Goal: Task Accomplishment & Management: Manage account settings

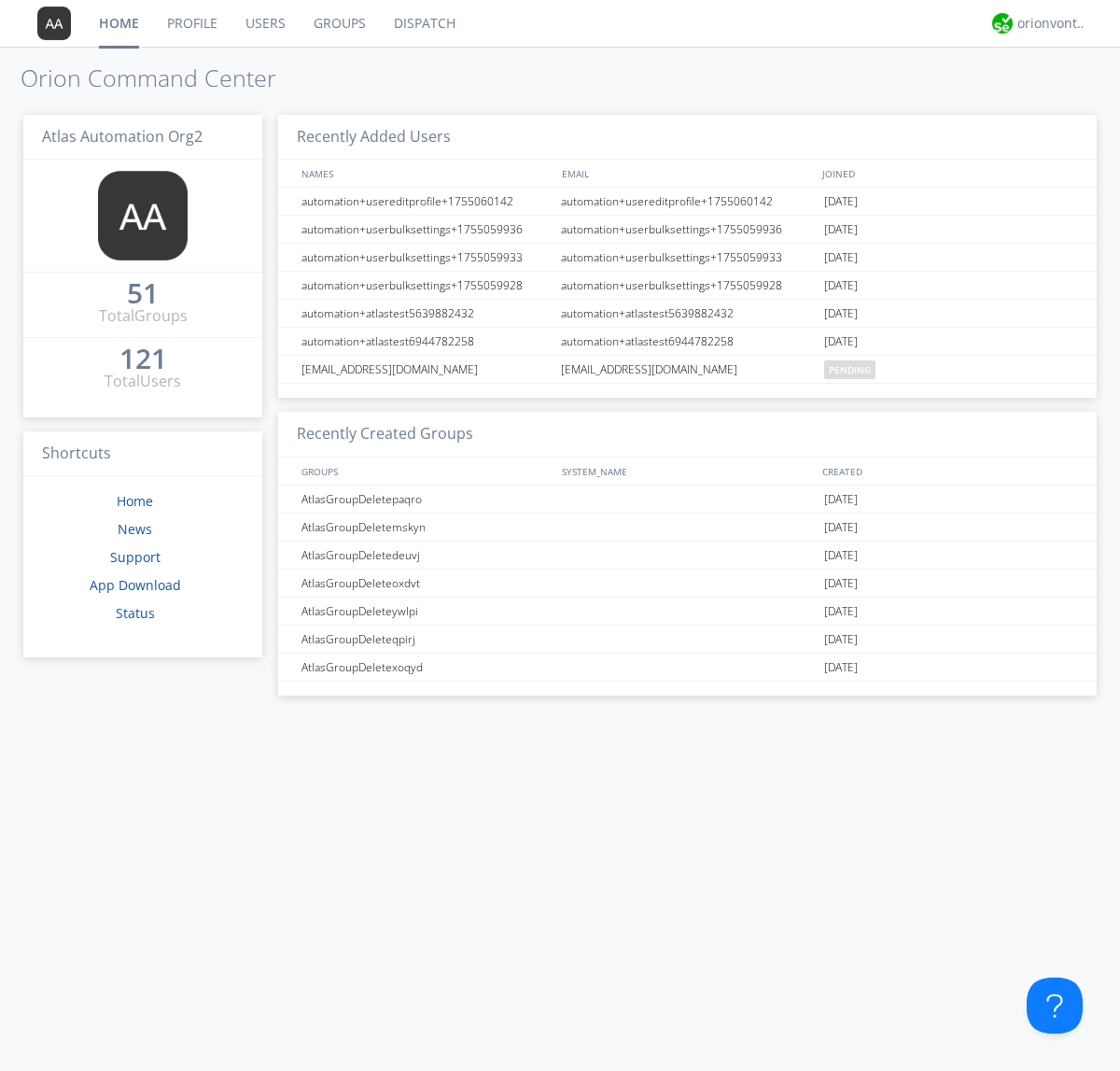
click at [264, 24] on link "Users" at bounding box center [266, 24] width 68 height 47
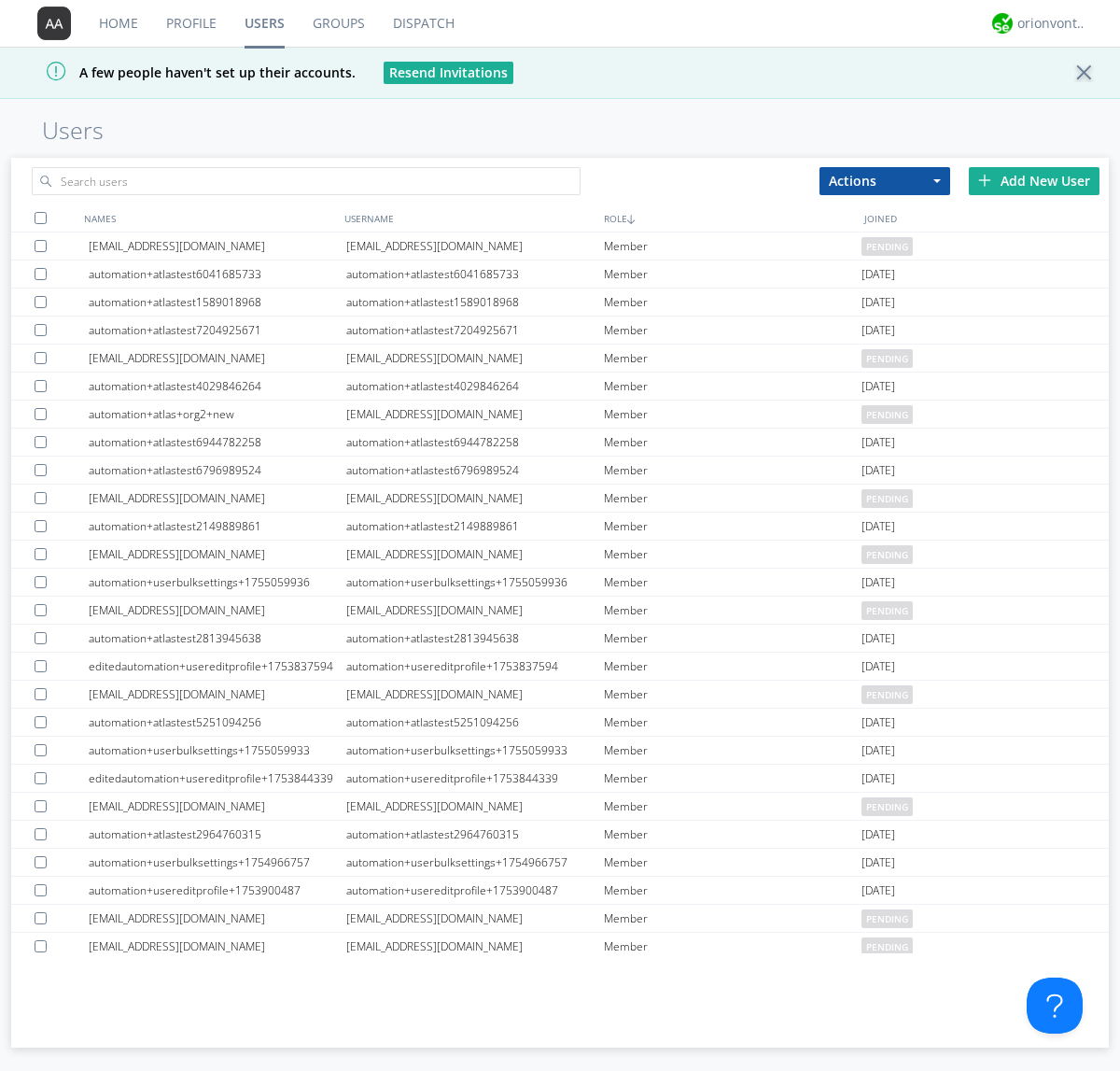
click at [1034, 180] on div "Add New User" at bounding box center [1034, 181] width 131 height 28
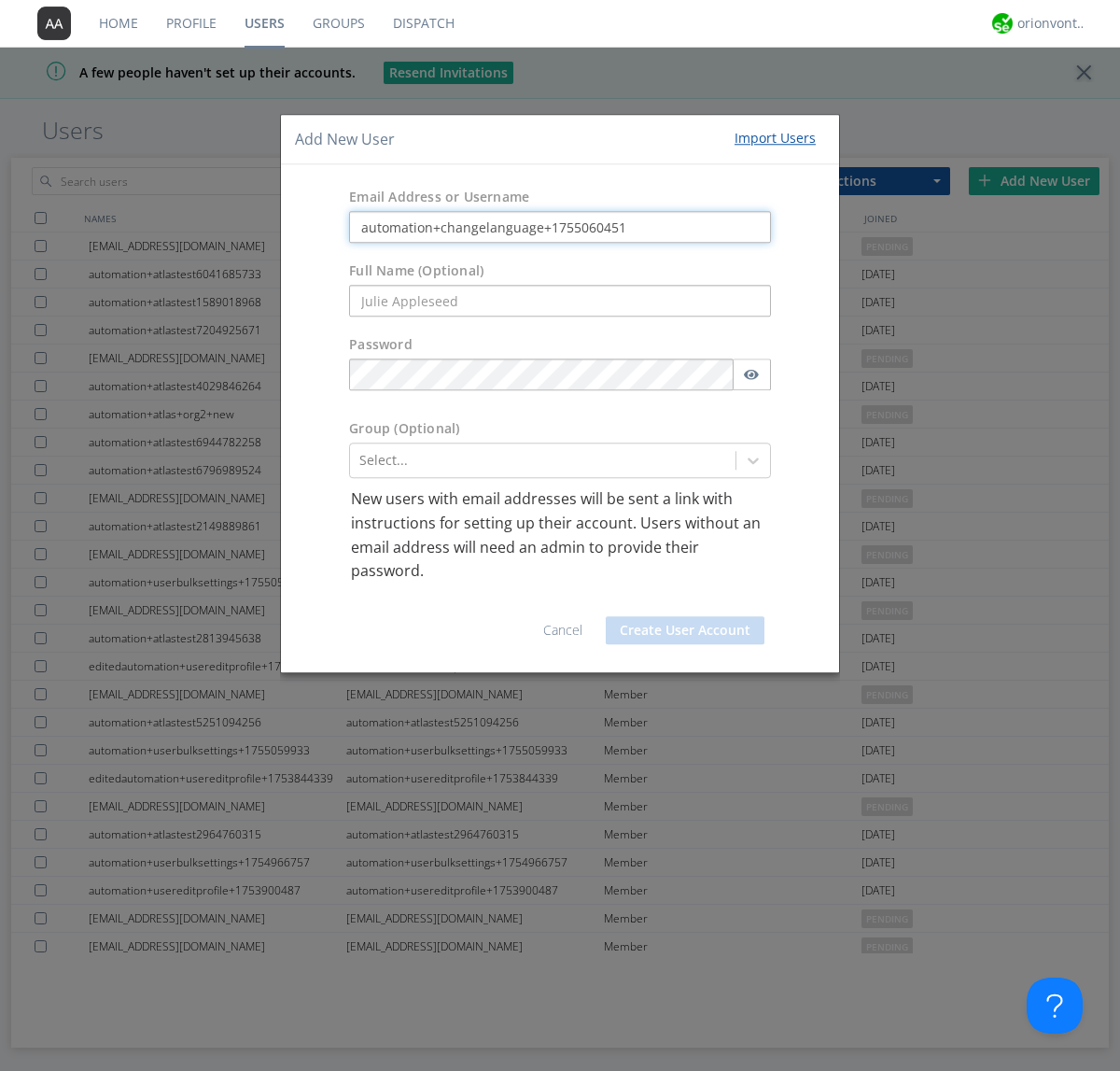
type input "automation+changelanguage+1755060451"
click at [685, 629] on button "Create User Account" at bounding box center [685, 630] width 158 height 28
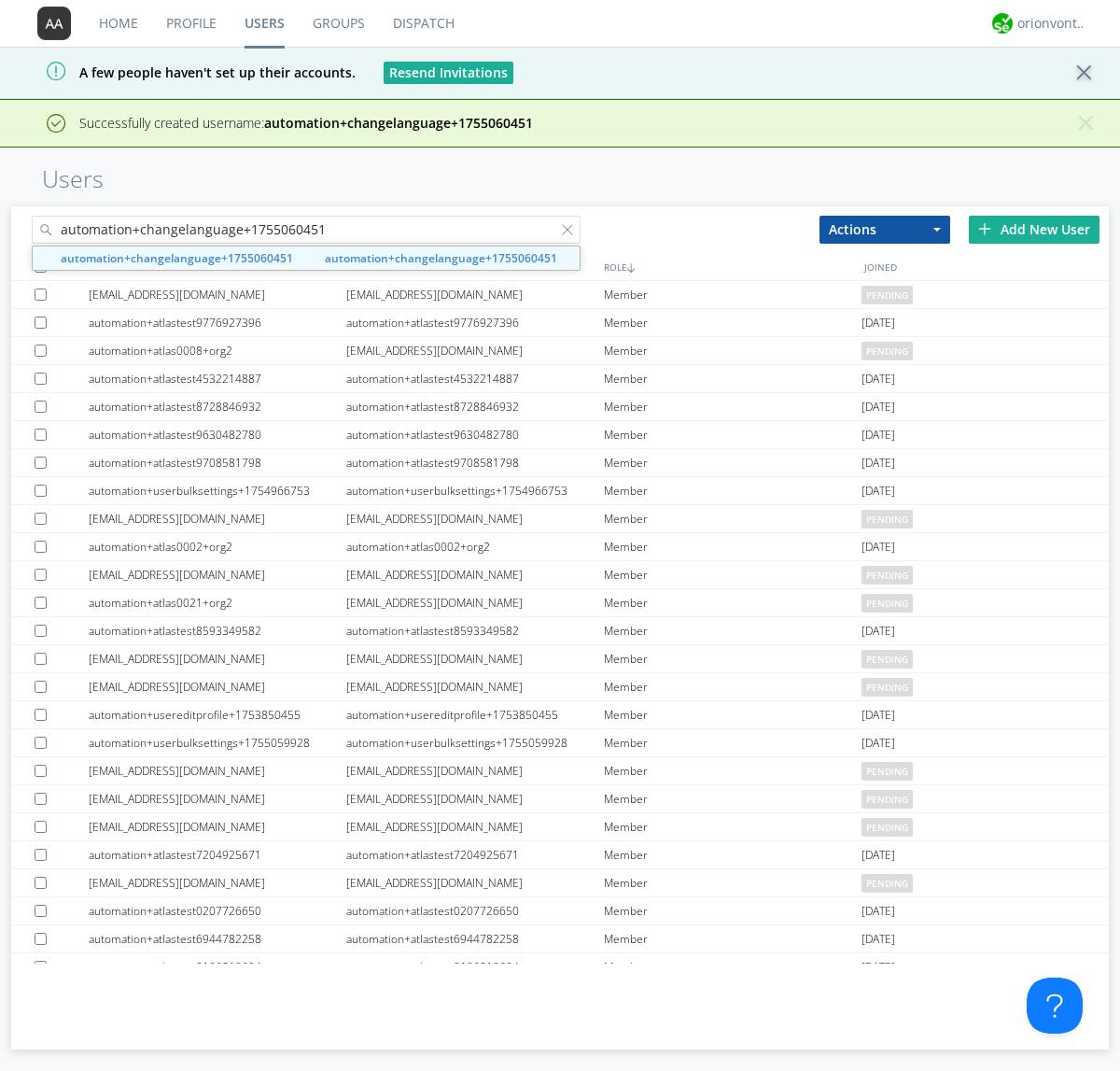
type input "automation+changelanguage+1755060451"
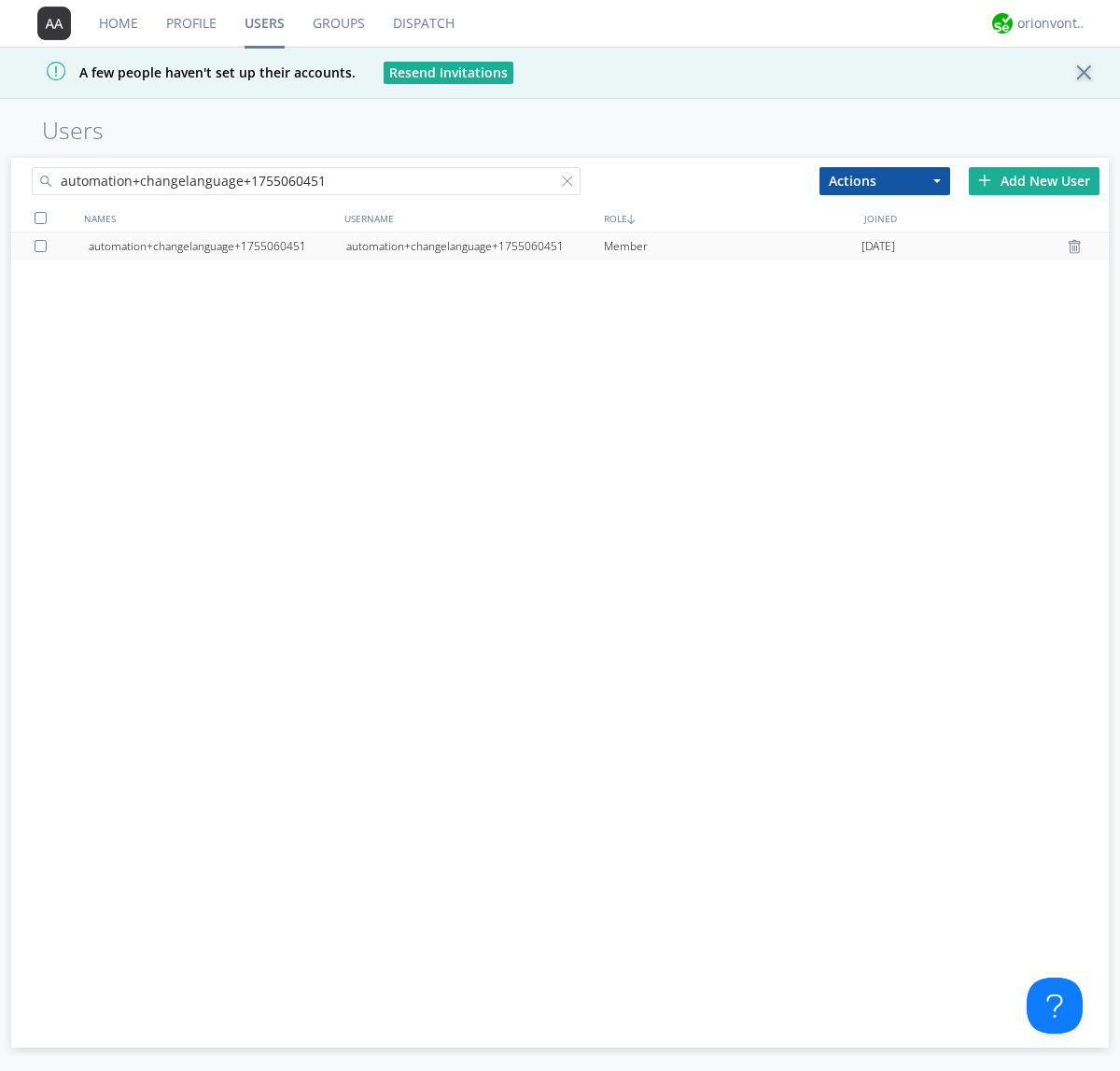
click at [474, 246] on div "automation+changelanguage+1755060451" at bounding box center [476, 247] width 258 height 28
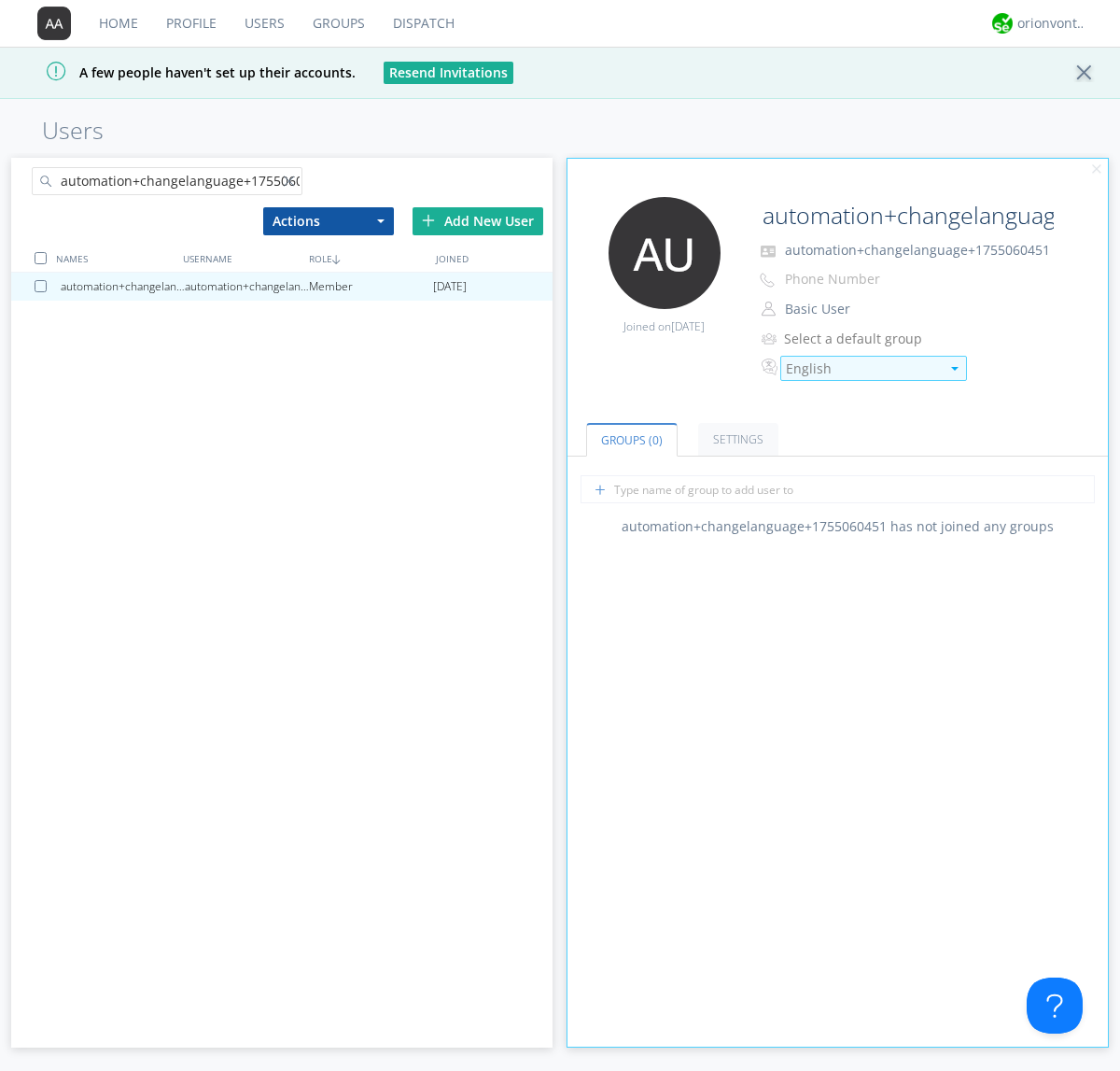
click at [863, 367] on div "English" at bounding box center [863, 369] width 154 height 19
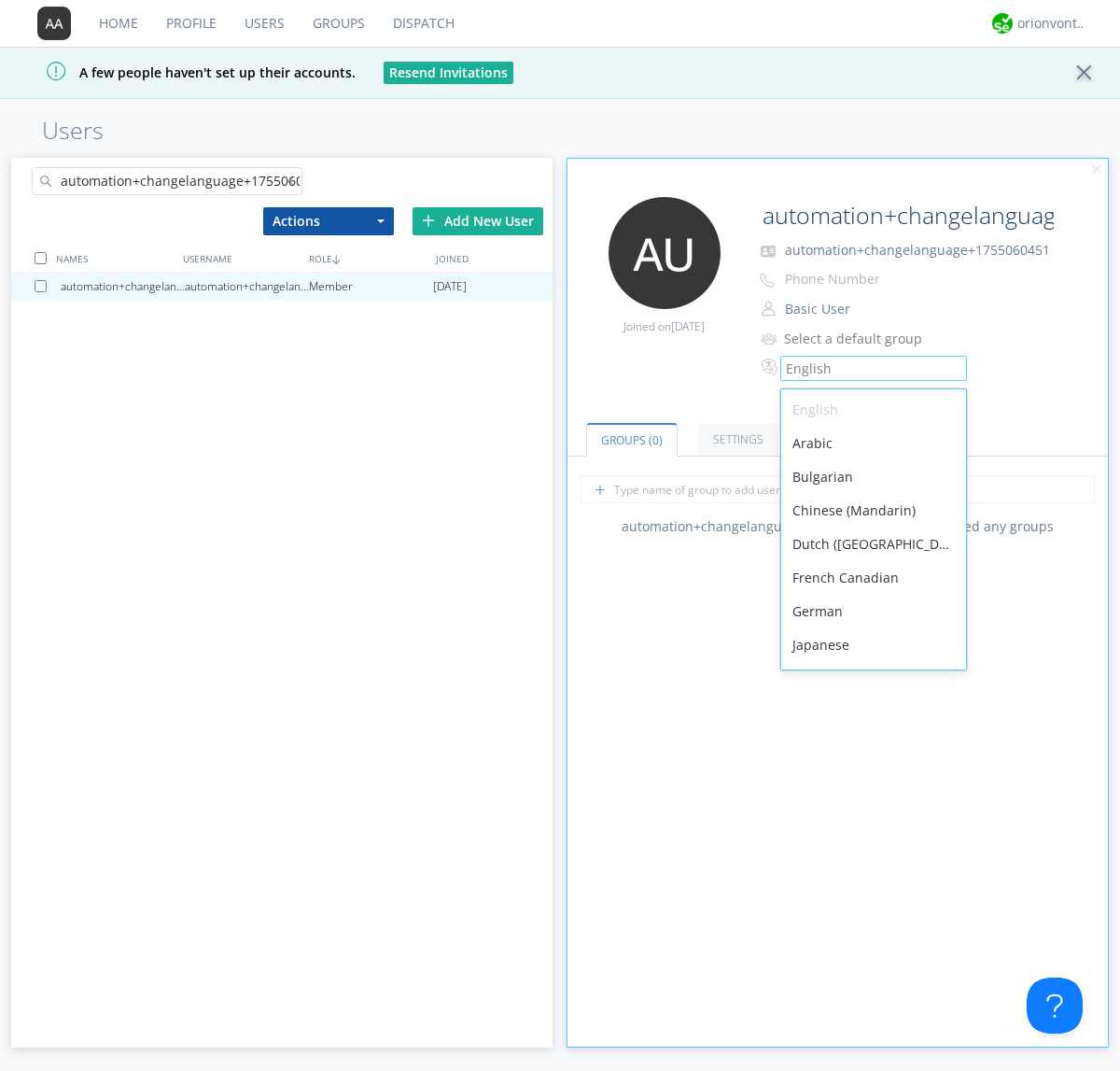
click at [869, 864] on div "Spanish" at bounding box center [873, 881] width 185 height 34
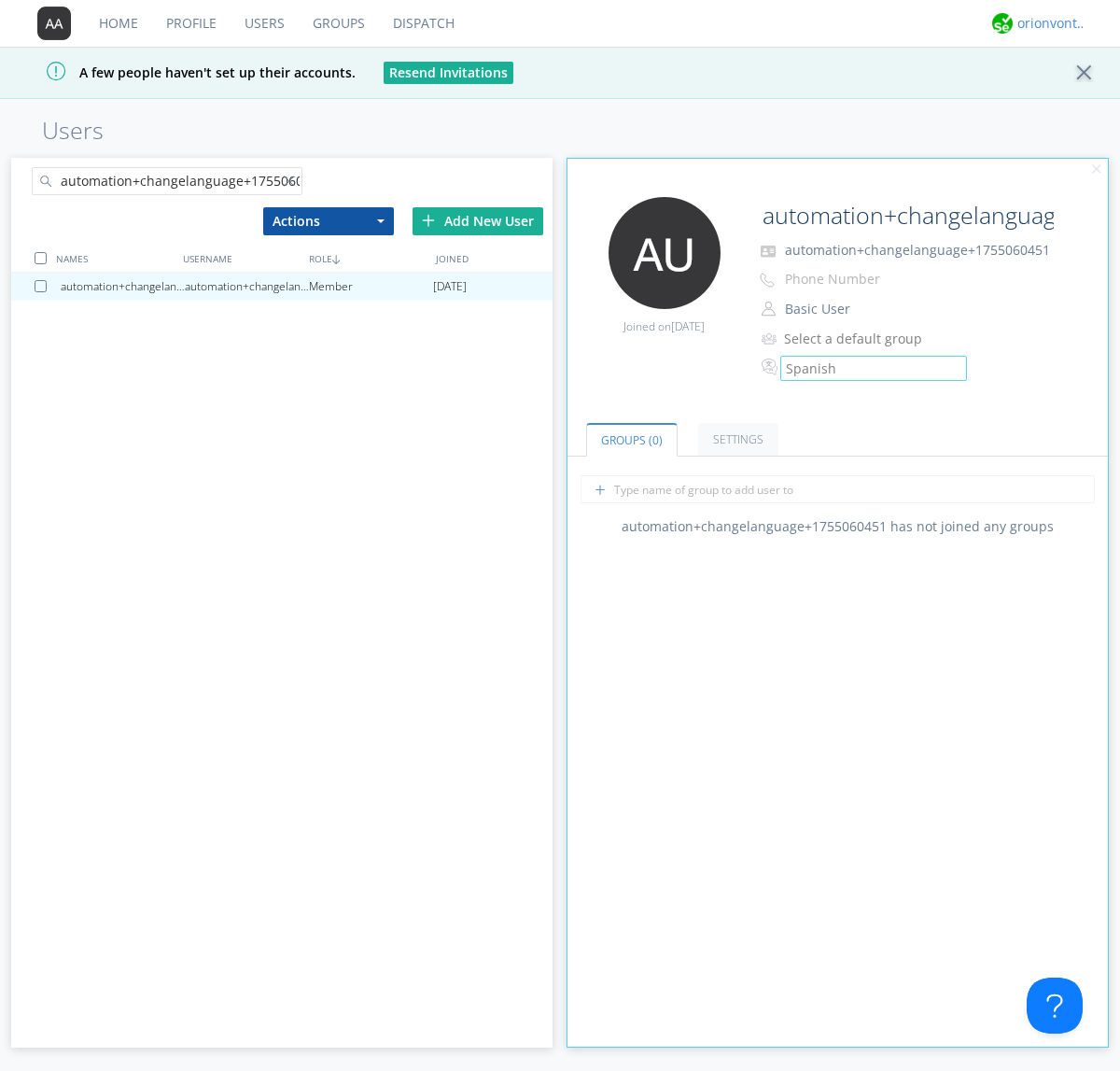
click at [1047, 24] on div "orionvontas+atlas+automation+org2" at bounding box center [1052, 24] width 70 height 19
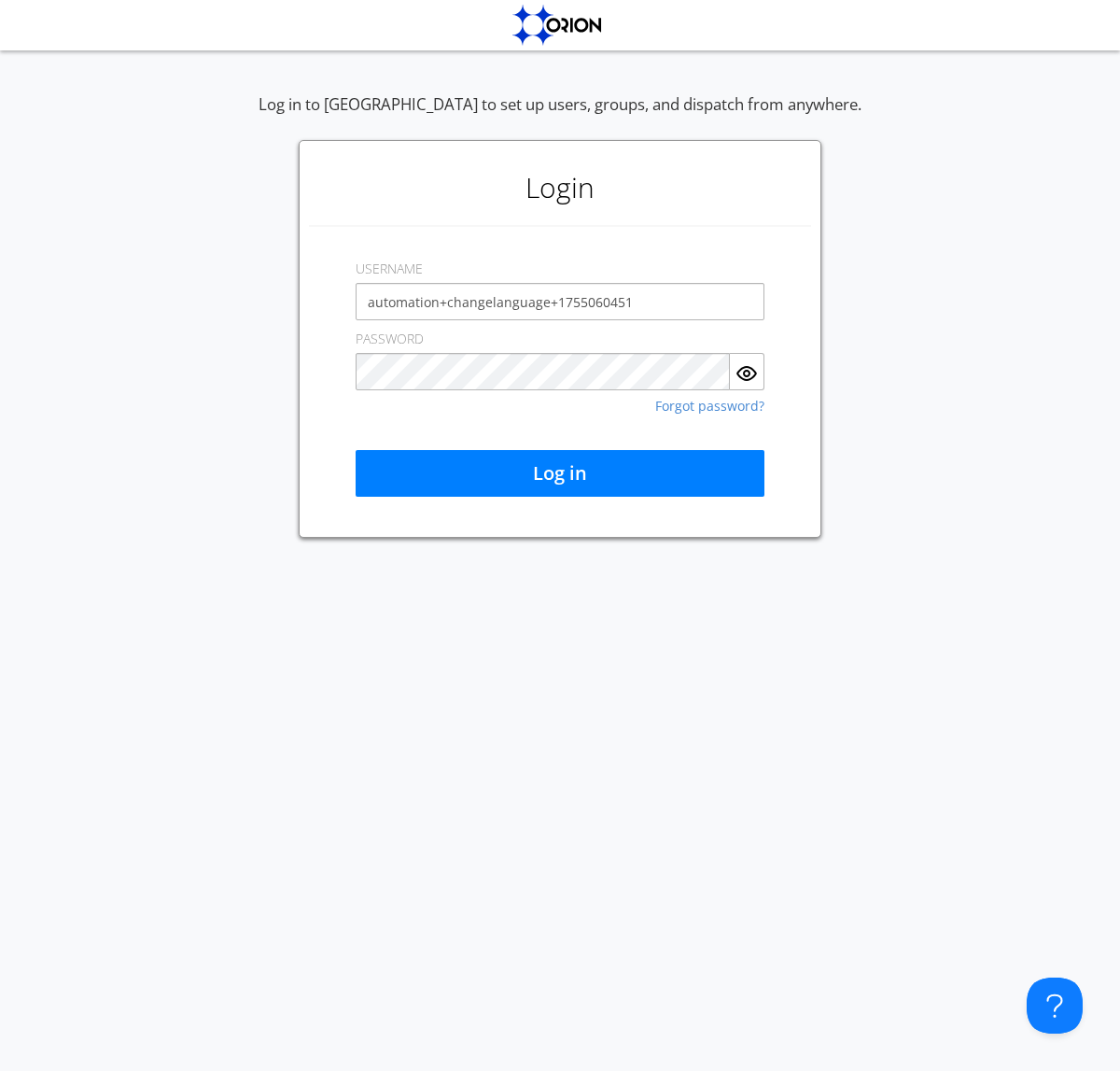
type input "automation+changelanguage+1755060451"
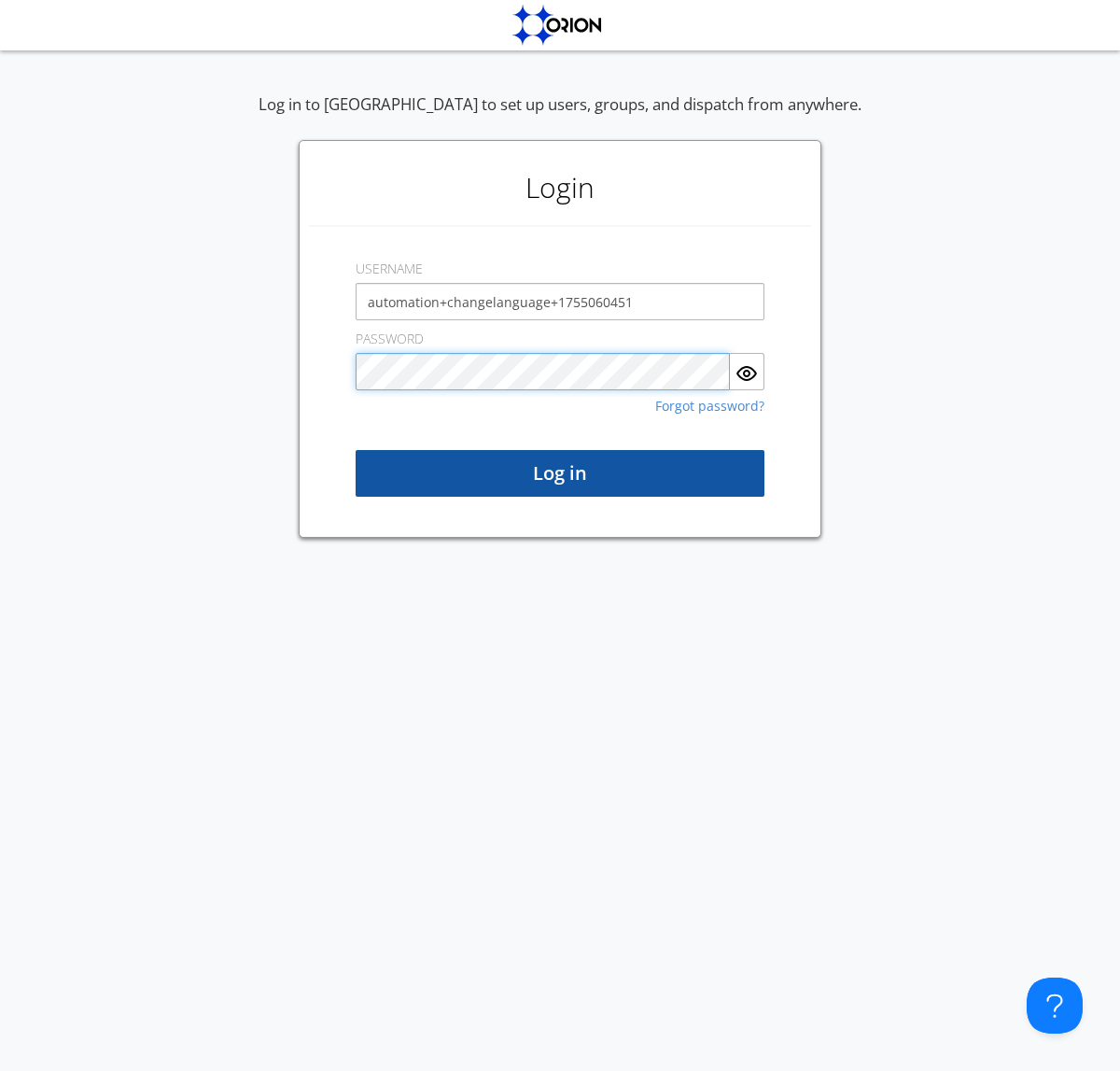
click at [560, 473] on button "Log in" at bounding box center [560, 474] width 409 height 47
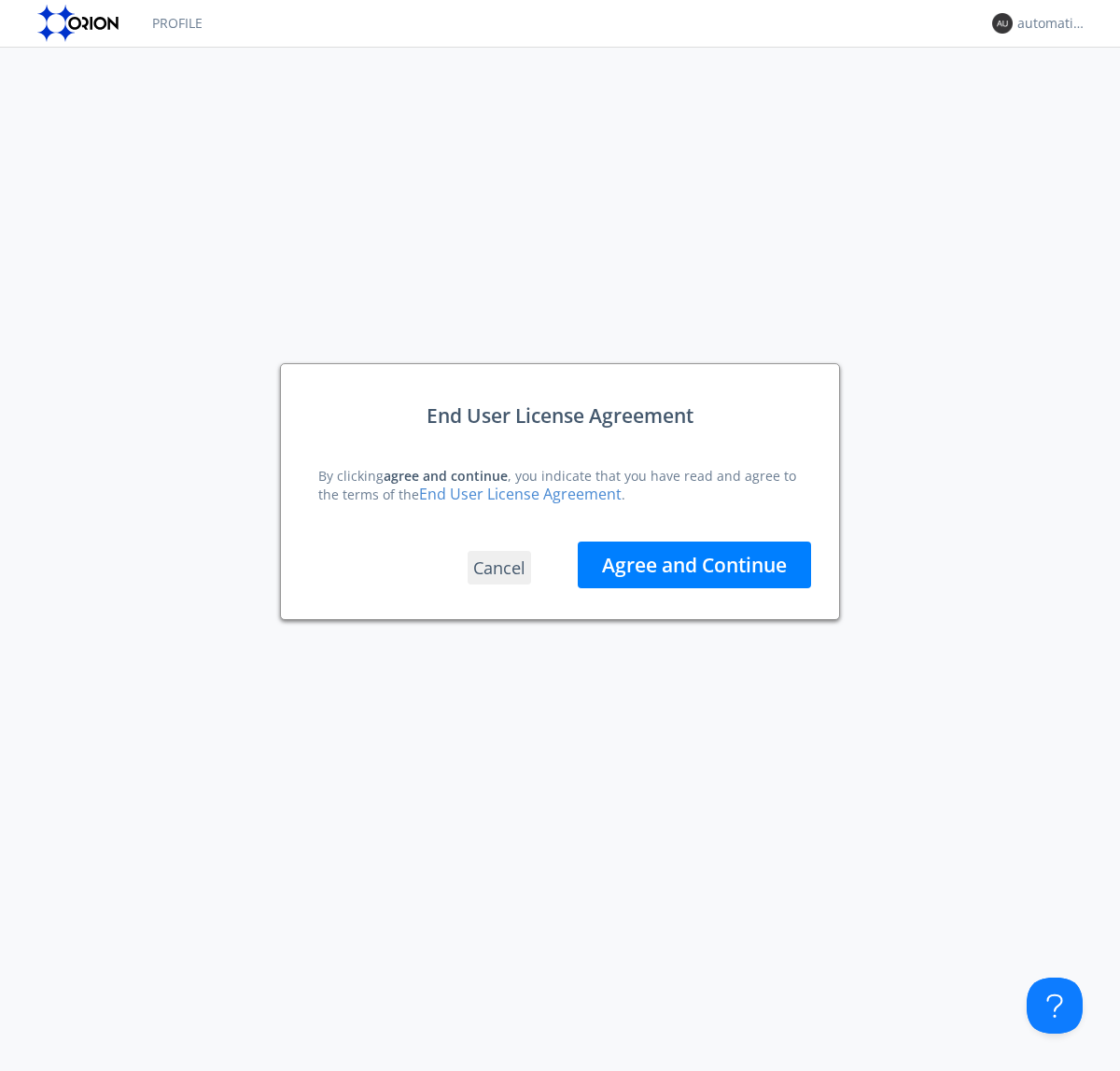
click at [694, 564] on button "Agree and Continue" at bounding box center [694, 565] width 234 height 47
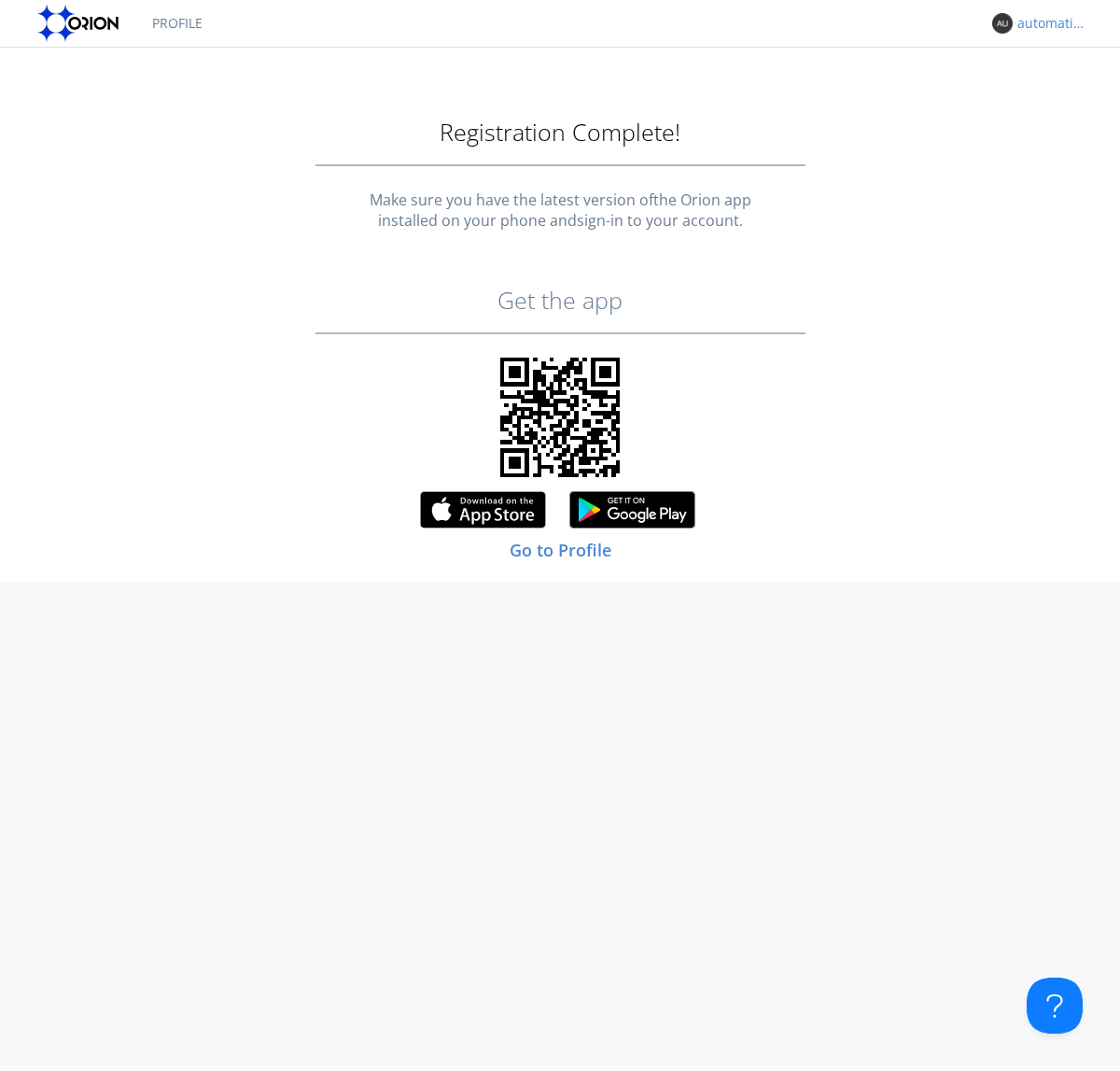
click at [176, 24] on link "Profile" at bounding box center [177, 24] width 78 height 47
click at [1047, 24] on div "automation+changelanguage+1755060451" at bounding box center [1052, 24] width 70 height 19
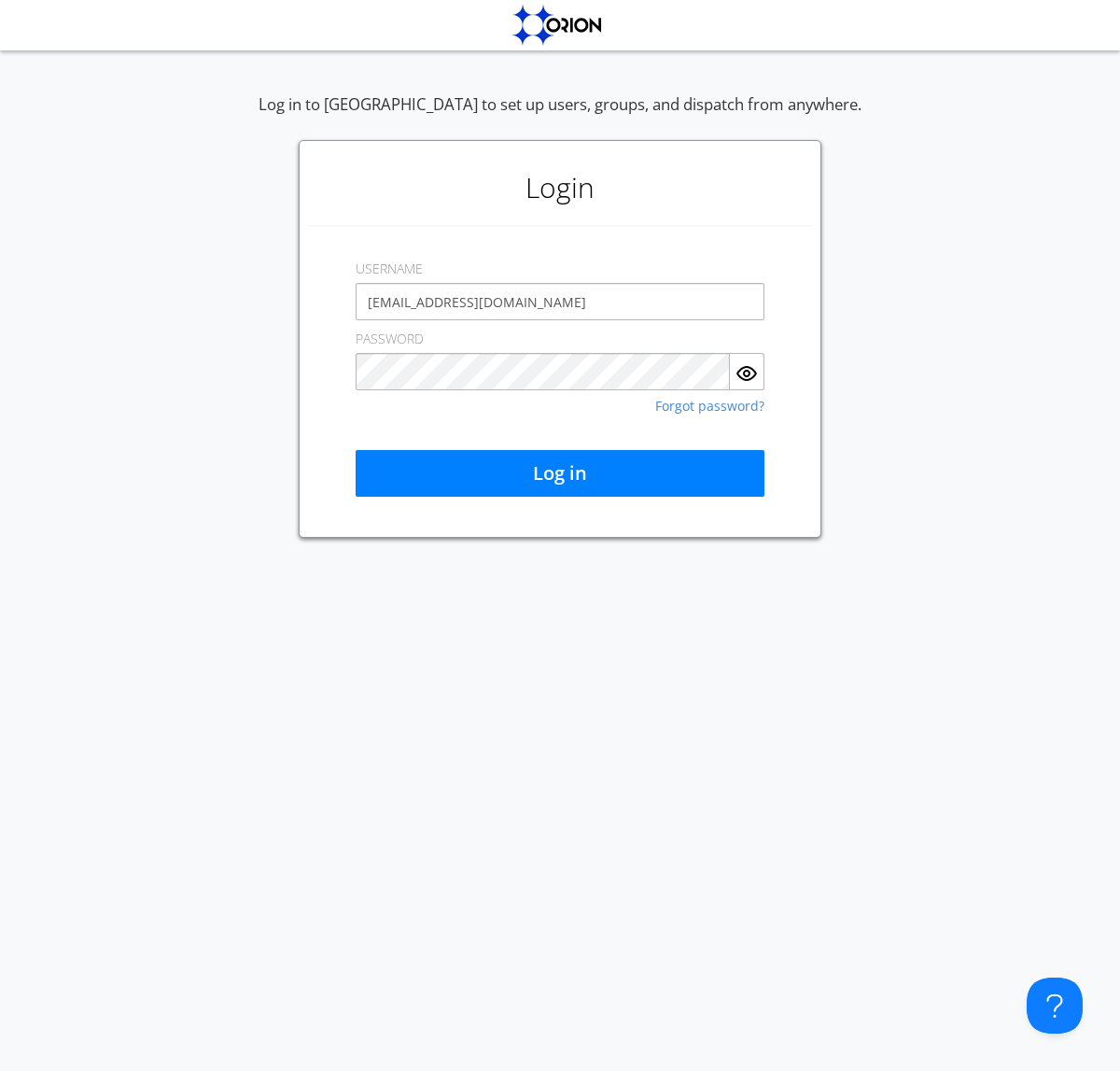
type input "[EMAIL_ADDRESS][DOMAIN_NAME]"
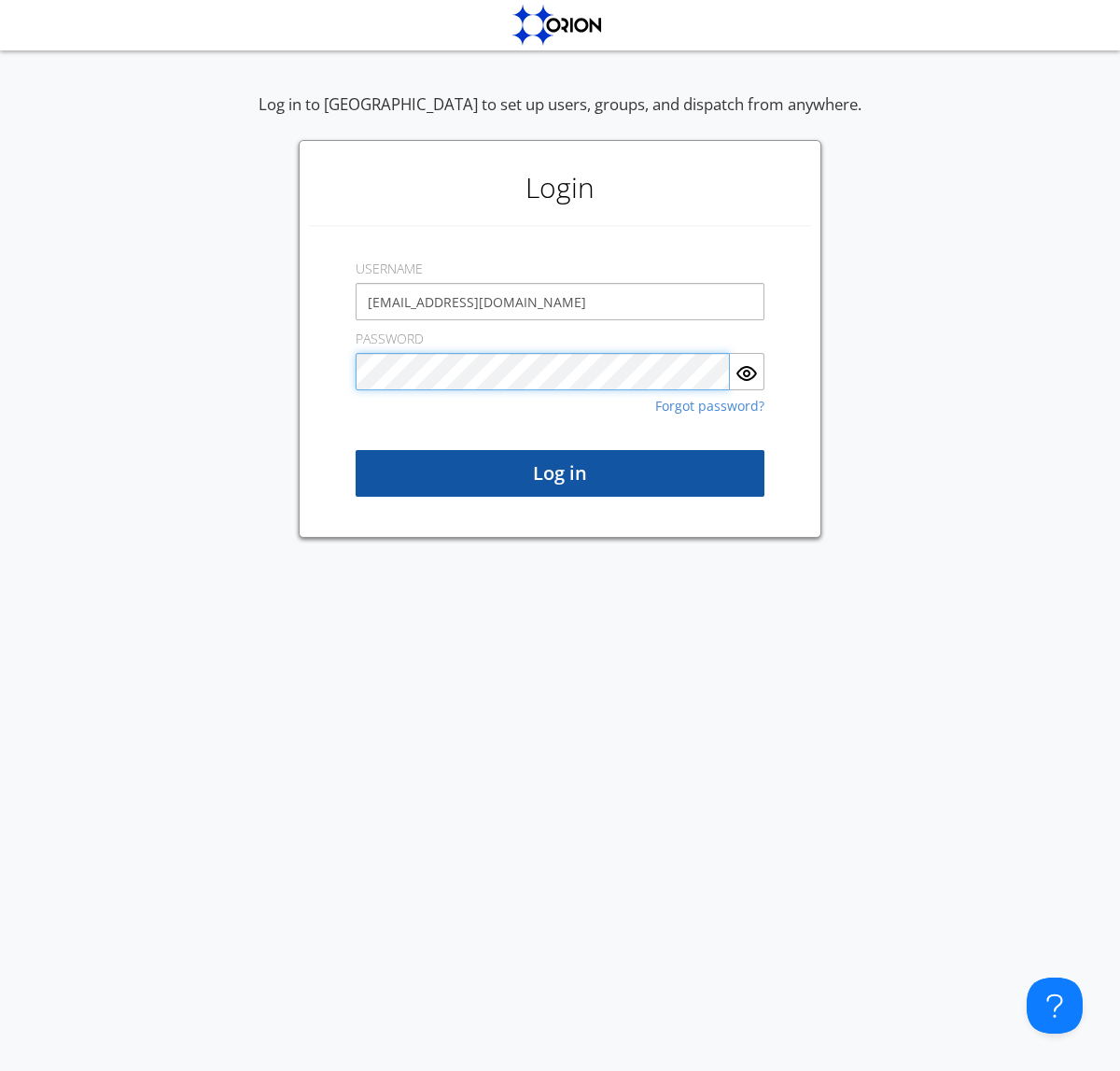
click at [560, 473] on button "Log in" at bounding box center [560, 474] width 409 height 47
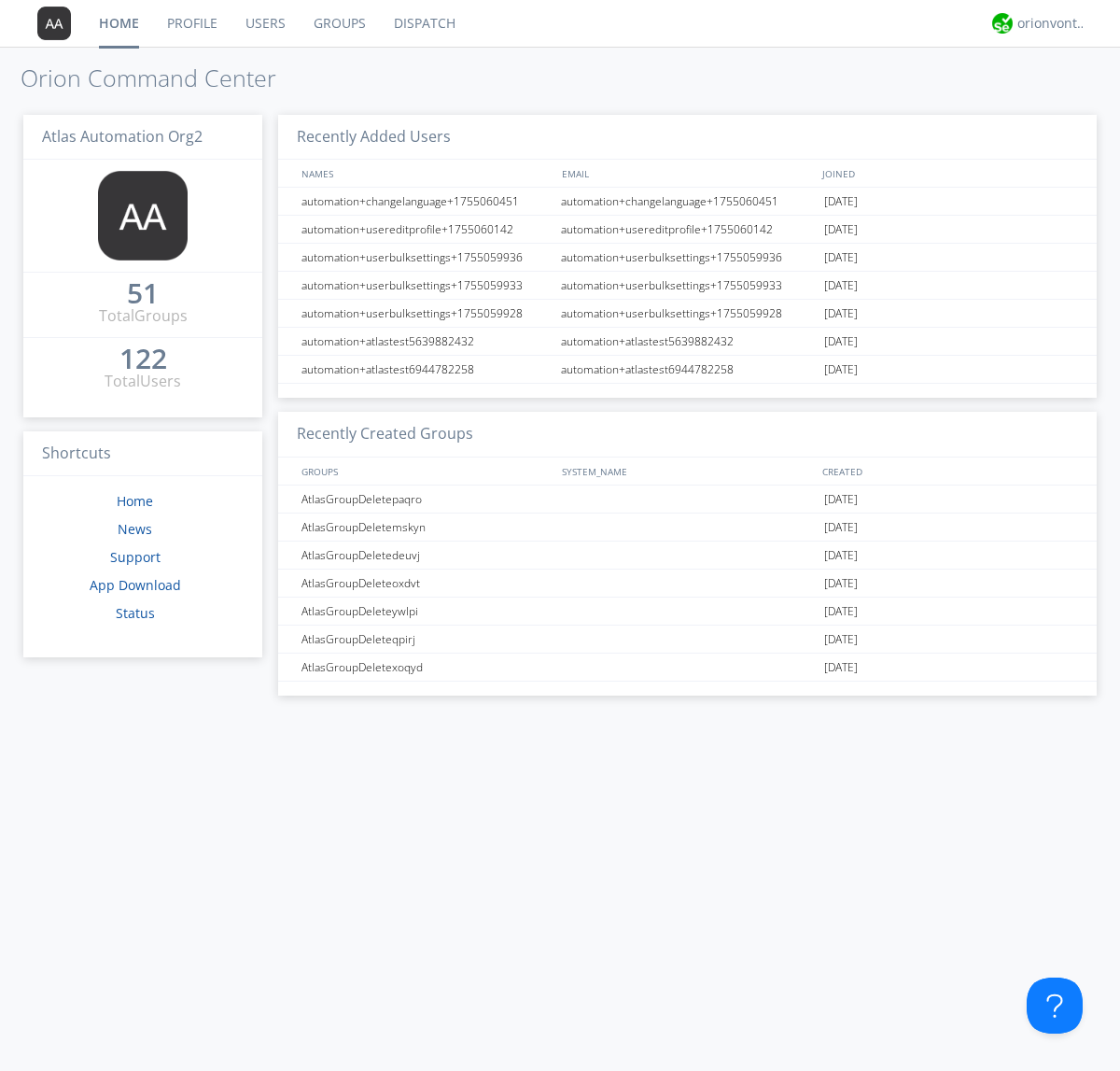
click at [264, 24] on link "Users" at bounding box center [266, 24] width 68 height 47
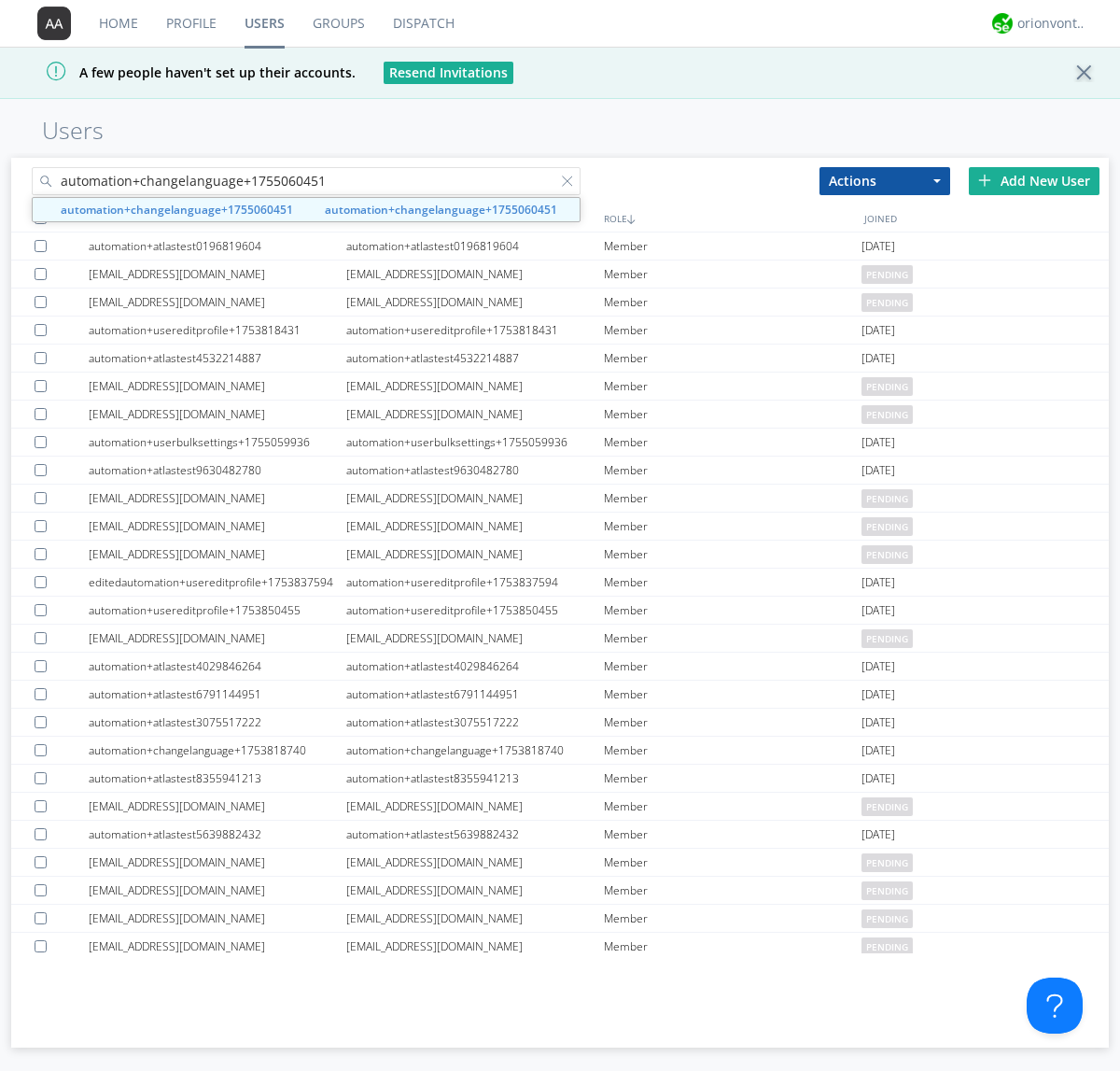
type input "automation+changelanguage+1755060451"
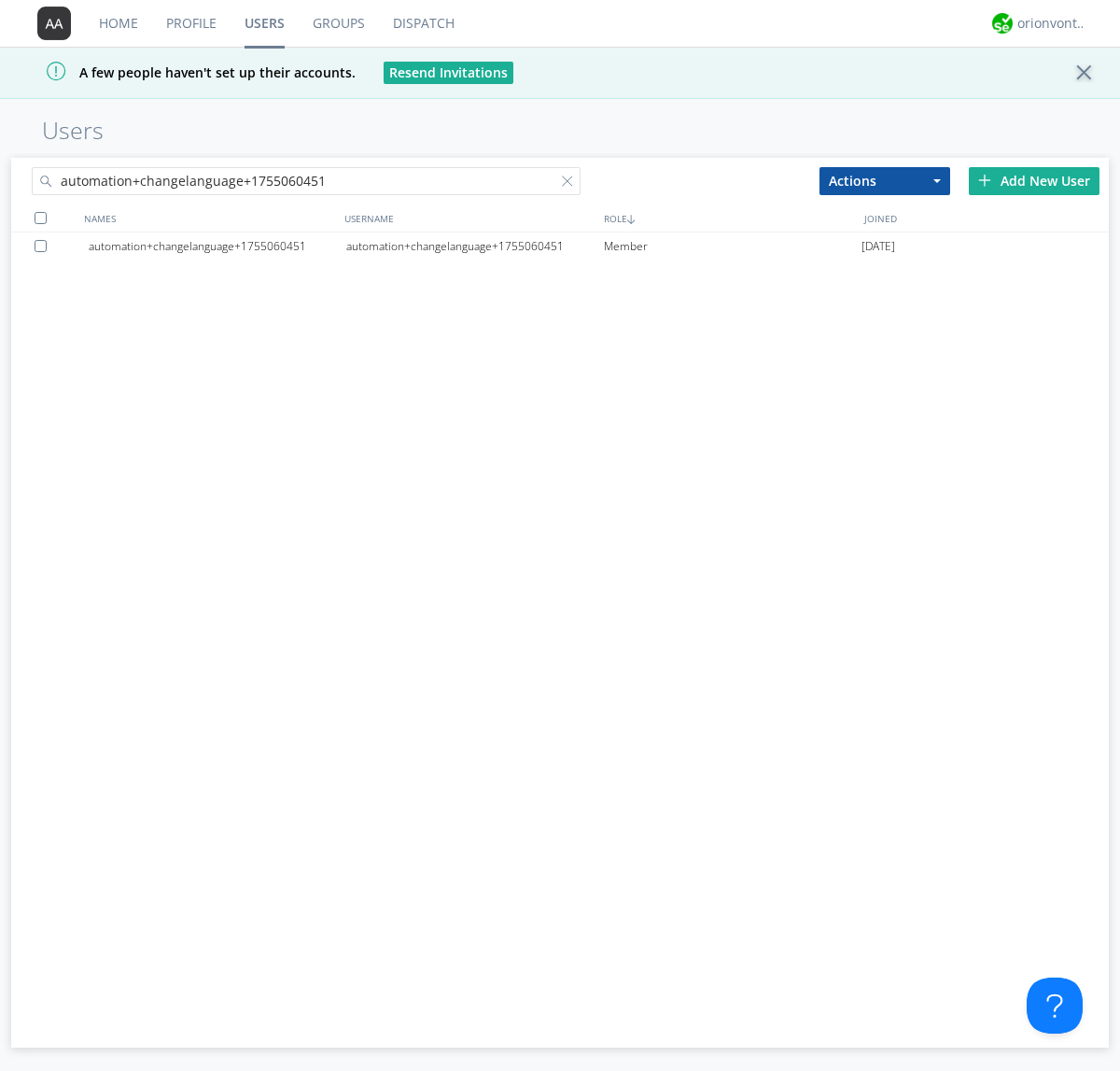
click at [44, 246] on div at bounding box center [44, 246] width 19 height 12
click at [885, 180] on button "Actions" at bounding box center [885, 181] width 131 height 28
click at [0, 0] on link "Delete User" at bounding box center [0, 0] width 0 height 0
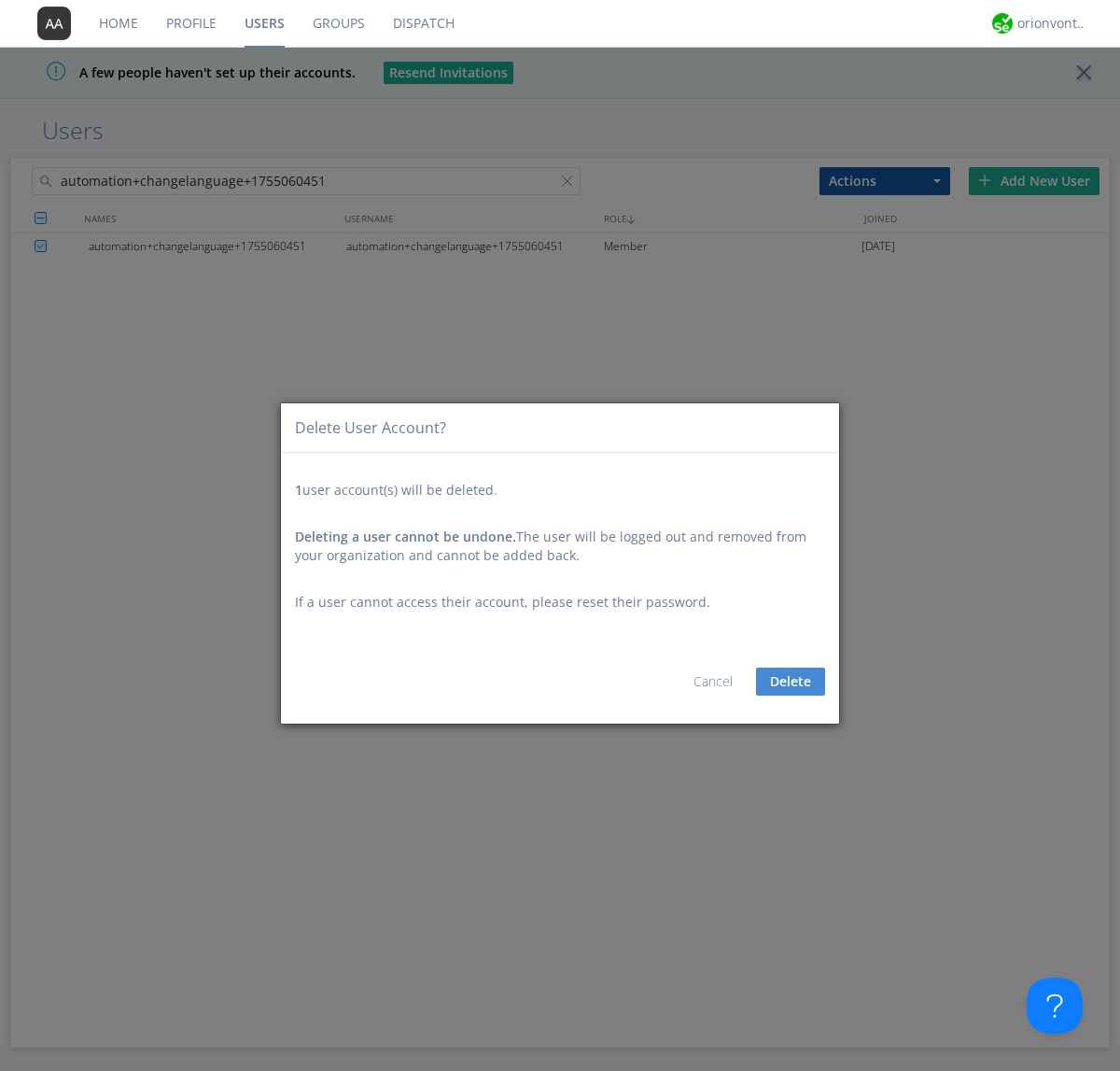
click at [790, 681] on button "Delete" at bounding box center [790, 682] width 69 height 28
